Goal: Information Seeking & Learning: Learn about a topic

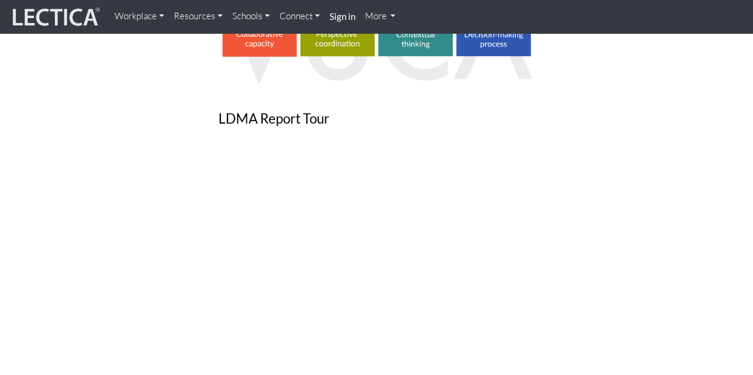
scroll to position [845, 0]
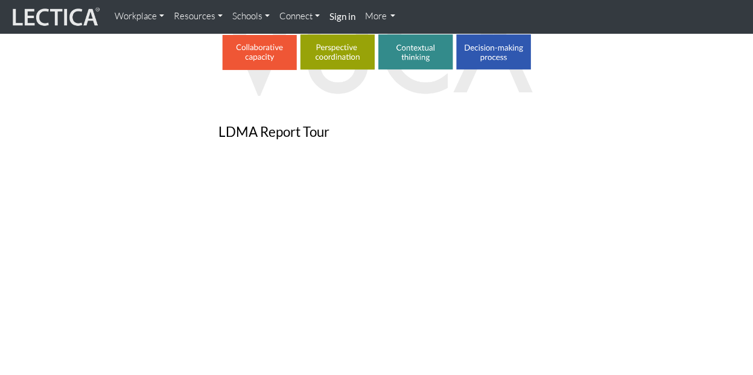
click at [633, 194] on div "About Leadership decision making Making and delegating decisions is a huge part…" at bounding box center [377, 26] width 670 height 699
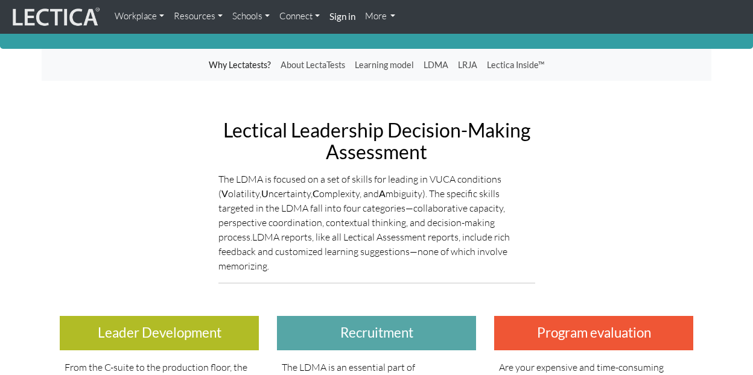
scroll to position [0, 0]
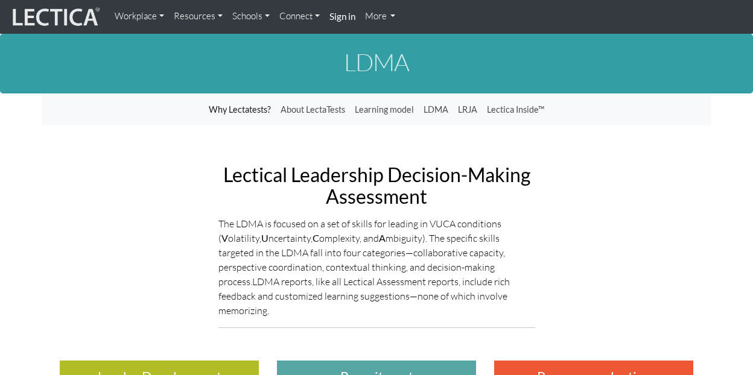
click at [203, 18] on link "Resources" at bounding box center [198, 17] width 59 height 24
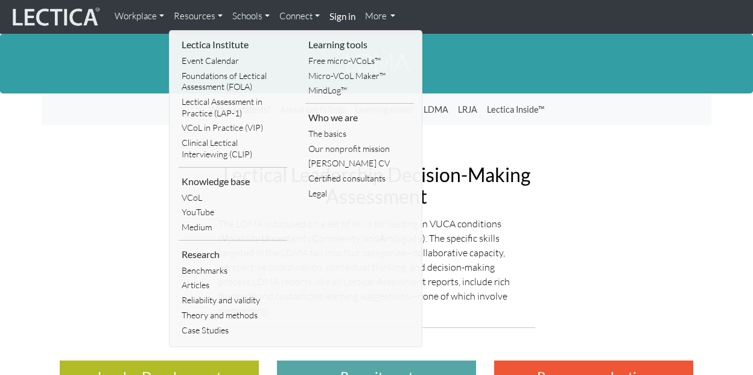
click at [601, 187] on div "Lectical Leadership Decision-Making Assessment The LDMA is focused on a set of …" at bounding box center [377, 245] width 670 height 183
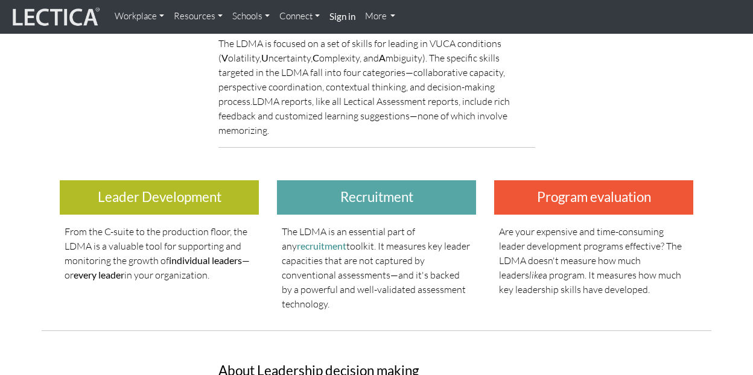
scroll to position [181, 0]
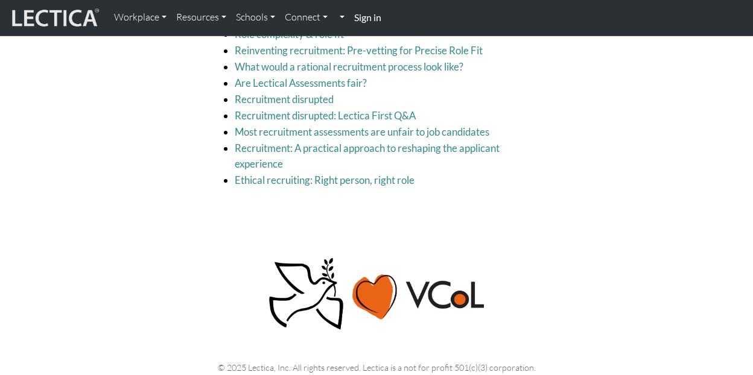
scroll to position [1749, 0]
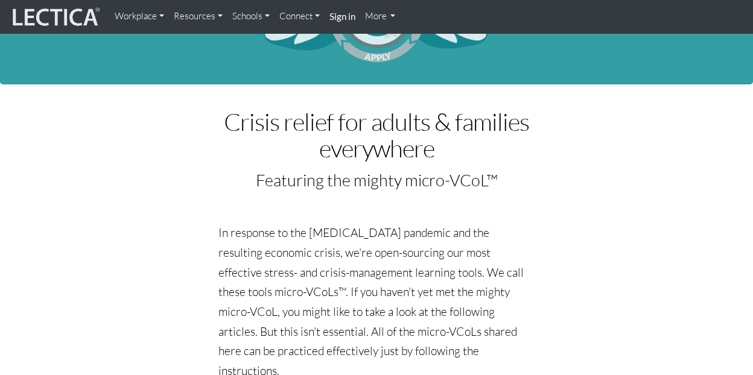
scroll to position [121, 0]
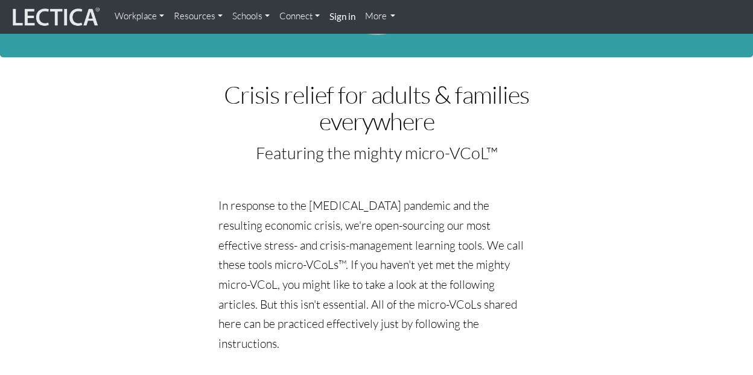
click at [196, 15] on link "Resources" at bounding box center [198, 17] width 59 height 24
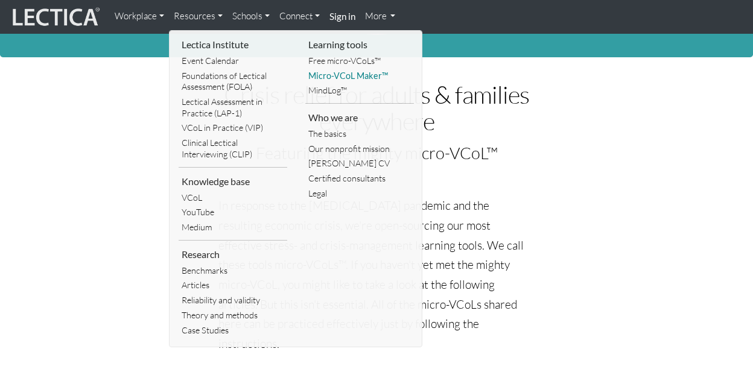
click at [355, 77] on link "Micro-VCoL Maker™" at bounding box center [359, 76] width 109 height 15
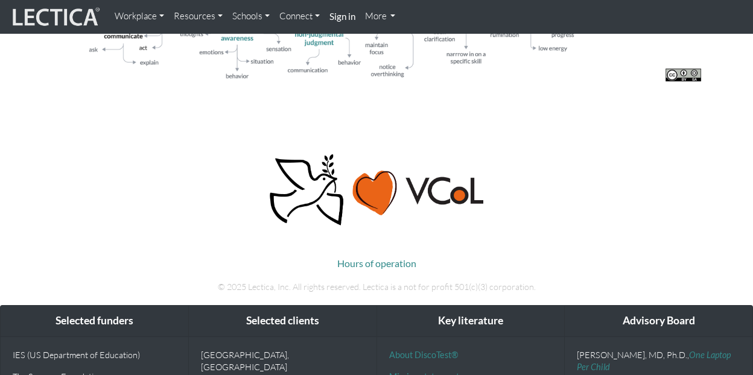
scroll to position [1629, 0]
